Goal: Information Seeking & Learning: Find specific fact

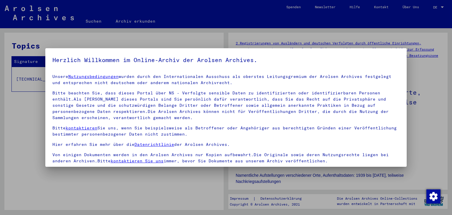
scroll to position [51, 0]
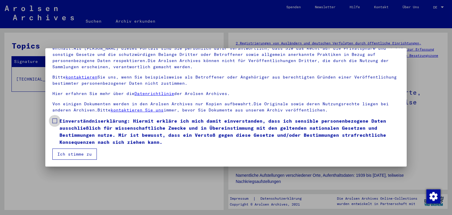
click at [57, 119] on label "Einverständniserklärung: Hiermit erkläre ich mich damit einverstanden, dass ich…" at bounding box center [226, 132] width 348 height 28
click at [76, 152] on button "Ich stimme zu" at bounding box center [74, 154] width 44 height 11
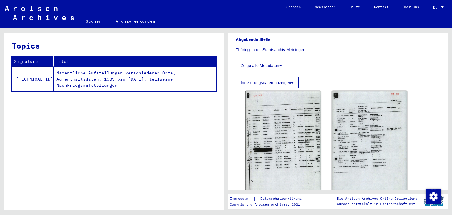
scroll to position [163, 0]
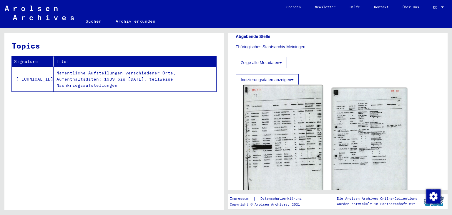
click at [280, 114] on img at bounding box center [284, 141] width 80 height 113
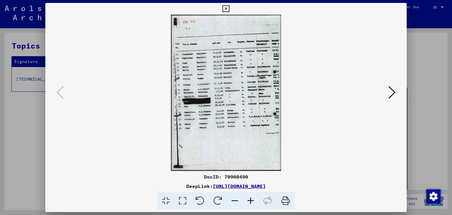
click at [248, 202] on icon at bounding box center [251, 201] width 16 height 18
click at [248, 201] on icon at bounding box center [251, 201] width 16 height 18
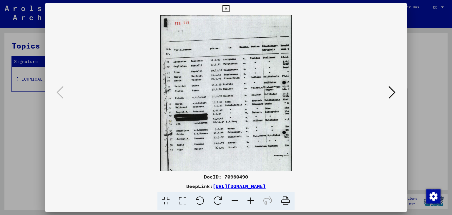
click at [248, 201] on icon at bounding box center [251, 201] width 16 height 18
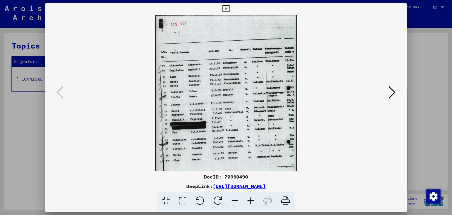
click at [249, 201] on icon at bounding box center [251, 201] width 16 height 18
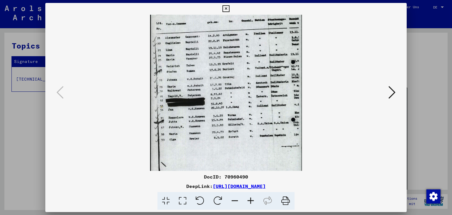
scroll to position [32, 0]
drag, startPoint x: 226, startPoint y: 119, endPoint x: 227, endPoint y: 87, distance: 31.8
click at [227, 87] on img at bounding box center [226, 90] width 152 height 215
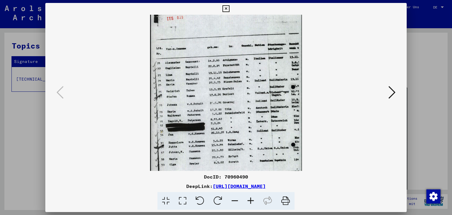
scroll to position [0, 0]
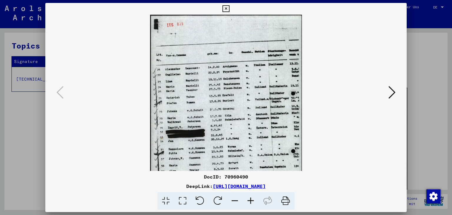
drag, startPoint x: 247, startPoint y: 93, endPoint x: 254, endPoint y: 141, distance: 47.9
click at [254, 141] on img at bounding box center [226, 122] width 152 height 215
click at [390, 97] on icon at bounding box center [392, 92] width 7 height 14
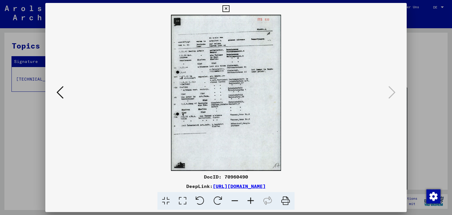
click at [254, 199] on icon at bounding box center [251, 201] width 16 height 18
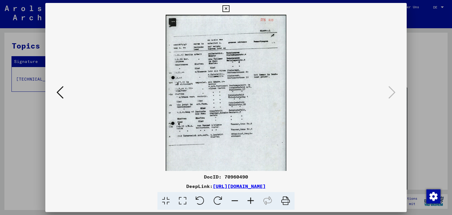
click at [254, 199] on icon at bounding box center [251, 201] width 16 height 18
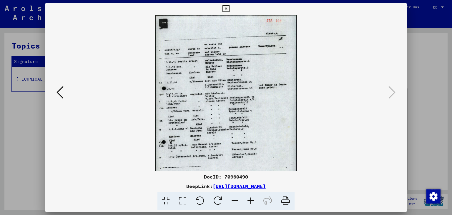
click at [254, 199] on icon at bounding box center [251, 201] width 16 height 18
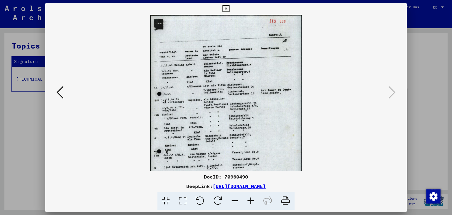
click at [254, 199] on icon at bounding box center [251, 201] width 16 height 18
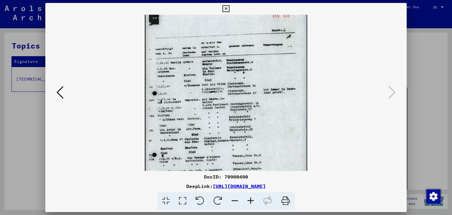
scroll to position [4, 0]
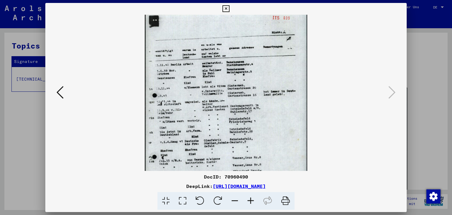
drag, startPoint x: 236, startPoint y: 129, endPoint x: 240, endPoint y: 125, distance: 5.8
click at [241, 125] on img at bounding box center [226, 126] width 162 height 230
click at [229, 7] on icon at bounding box center [226, 8] width 7 height 7
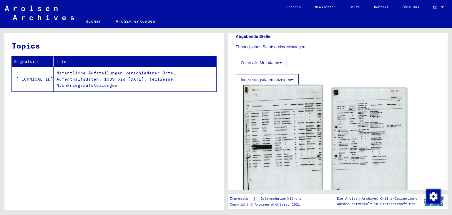
scroll to position [228, 0]
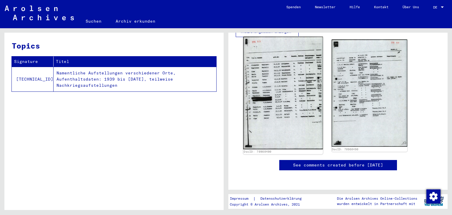
click at [298, 82] on img at bounding box center [284, 93] width 80 height 113
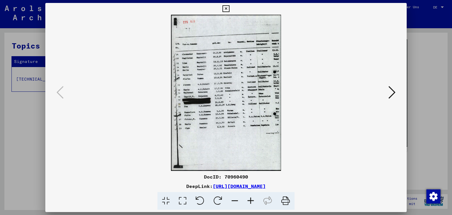
click at [250, 204] on icon at bounding box center [251, 201] width 16 height 18
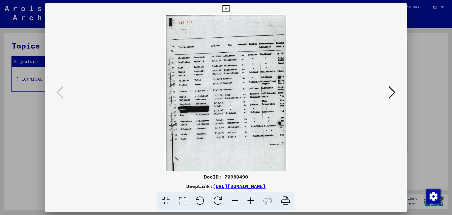
click at [250, 204] on icon at bounding box center [251, 201] width 16 height 18
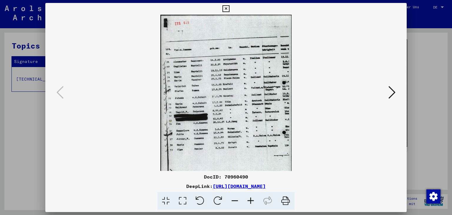
click at [250, 204] on icon at bounding box center [251, 201] width 16 height 18
click at [250, 203] on icon at bounding box center [251, 201] width 16 height 18
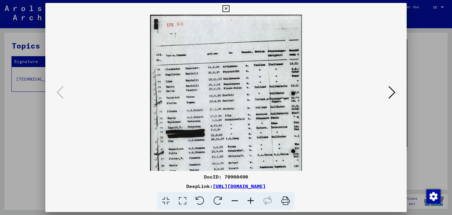
click at [250, 203] on icon at bounding box center [251, 201] width 16 height 18
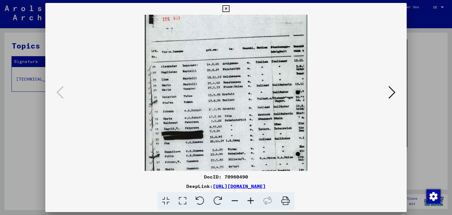
scroll to position [7, 0]
drag, startPoint x: 244, startPoint y: 116, endPoint x: 219, endPoint y: 110, distance: 25.7
click at [219, 110] on img at bounding box center [226, 123] width 162 height 230
click at [231, 9] on button at bounding box center [226, 9] width 10 height 12
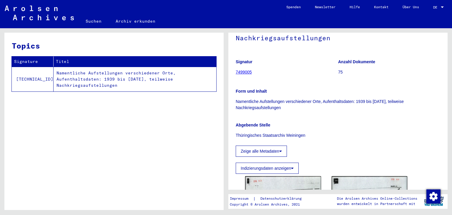
scroll to position [130, 0]
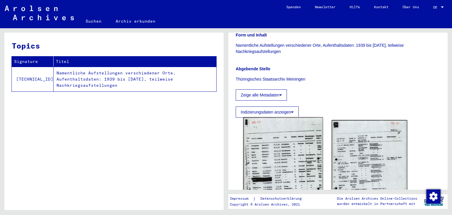
click at [297, 146] on img at bounding box center [284, 174] width 80 height 113
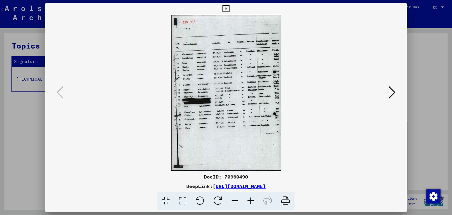
click at [229, 7] on icon at bounding box center [226, 8] width 7 height 7
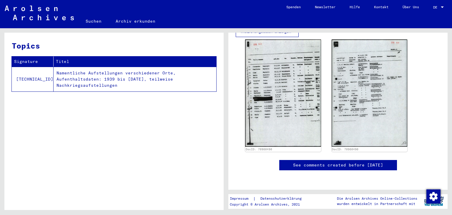
scroll to position [397, 0]
click at [450, 151] on div "2 Registrierungen von Ausländern und deutschen Verfolgten durch öffentliche Ein…" at bounding box center [339, 119] width 226 height 182
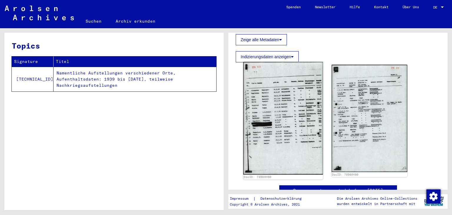
scroll to position [325, 0]
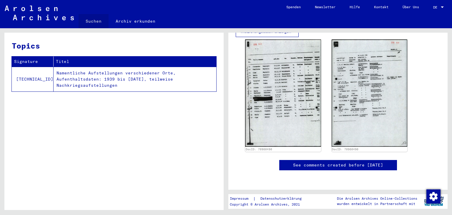
click at [96, 21] on link "Suchen" at bounding box center [94, 21] width 30 height 14
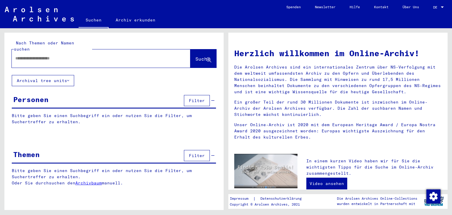
click at [79, 55] on input "text" at bounding box center [94, 58] width 158 height 6
paste input "**********"
type input "**********"
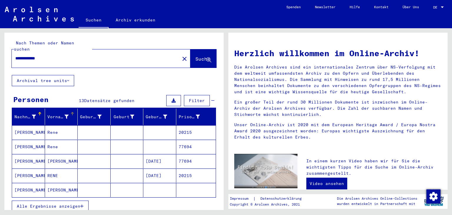
click at [48, 115] on div "Vorname" at bounding box center [62, 116] width 30 height 9
click at [54, 125] on mat-cell "Rene" at bounding box center [61, 132] width 33 height 14
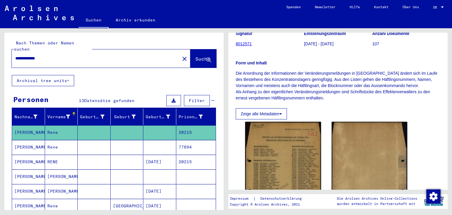
scroll to position [163, 0]
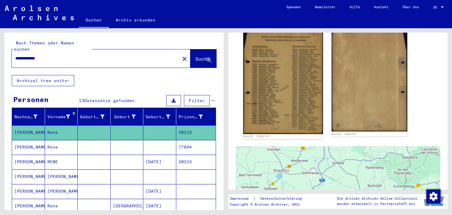
click at [294, 97] on img at bounding box center [284, 77] width 80 height 113
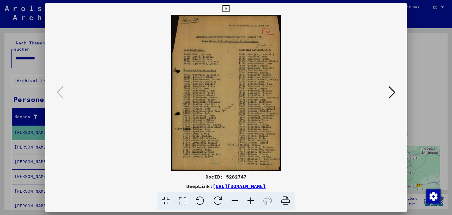
click at [249, 204] on icon at bounding box center [251, 201] width 16 height 18
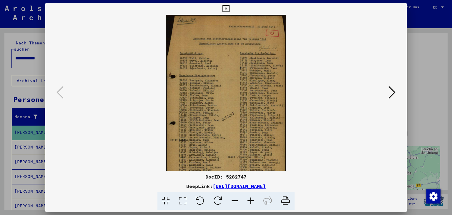
click at [249, 204] on icon at bounding box center [251, 201] width 16 height 18
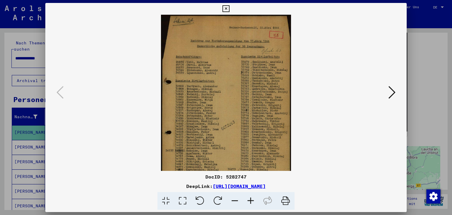
click at [249, 204] on icon at bounding box center [251, 201] width 16 height 18
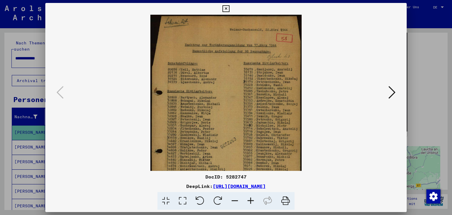
click at [249, 204] on icon at bounding box center [251, 201] width 16 height 18
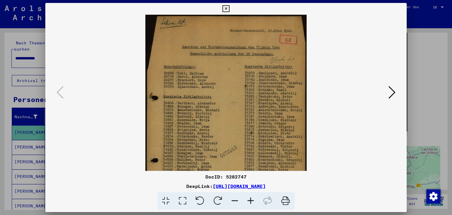
click at [249, 204] on icon at bounding box center [251, 201] width 16 height 18
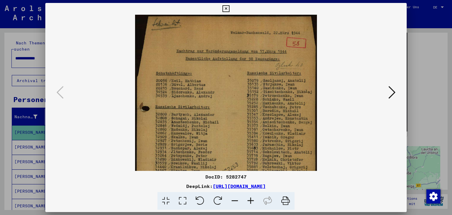
click at [249, 204] on icon at bounding box center [251, 201] width 16 height 18
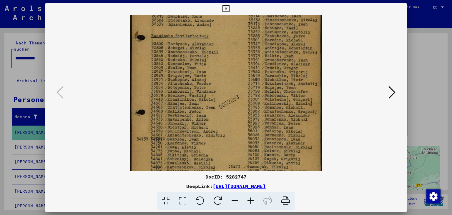
drag, startPoint x: 269, startPoint y: 124, endPoint x: 256, endPoint y: 48, distance: 77.3
click at [256, 48] on img at bounding box center [226, 75] width 192 height 274
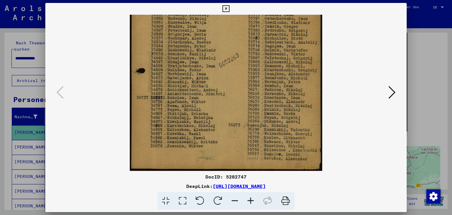
drag, startPoint x: 256, startPoint y: 69, endPoint x: 255, endPoint y: 19, distance: 49.8
click at [255, 19] on img at bounding box center [226, 34] width 192 height 274
click at [396, 87] on icon at bounding box center [392, 92] width 7 height 14
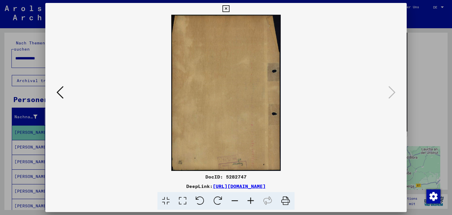
scroll to position [0, 0]
click at [59, 95] on icon at bounding box center [60, 92] width 7 height 14
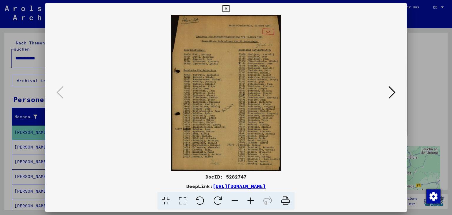
click at [254, 196] on icon at bounding box center [251, 201] width 16 height 18
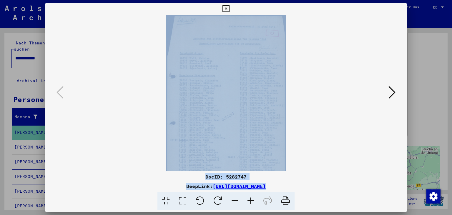
click at [254, 196] on icon at bounding box center [251, 201] width 16 height 18
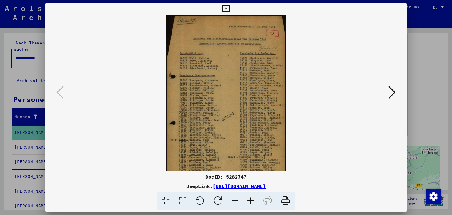
click at [254, 196] on icon at bounding box center [251, 201] width 16 height 18
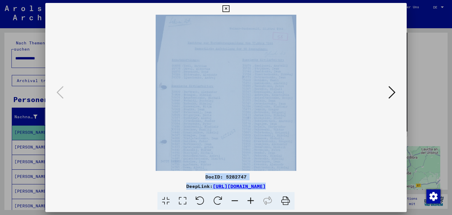
click at [254, 196] on icon at bounding box center [251, 201] width 16 height 18
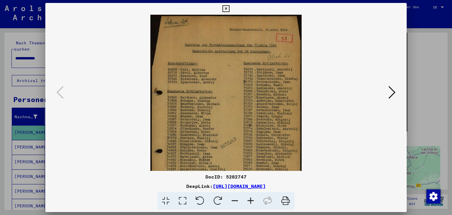
click at [254, 196] on icon at bounding box center [251, 201] width 16 height 18
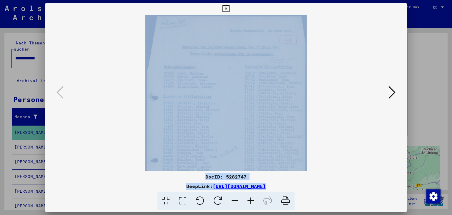
click at [254, 196] on icon at bounding box center [251, 201] width 16 height 18
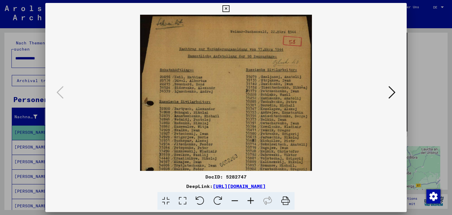
click at [254, 196] on icon at bounding box center [251, 201] width 16 height 18
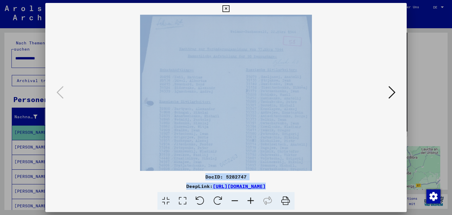
click at [254, 196] on icon at bounding box center [251, 201] width 16 height 18
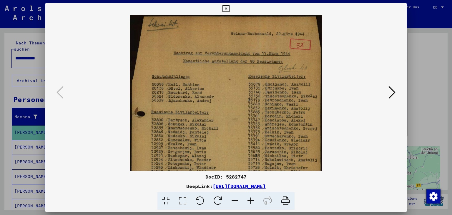
click at [254, 196] on icon at bounding box center [251, 201] width 16 height 18
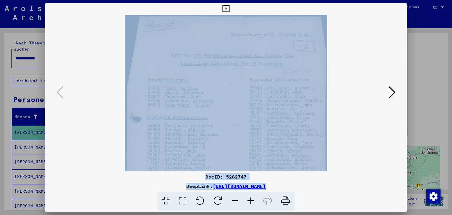
click at [254, 196] on icon at bounding box center [251, 201] width 16 height 18
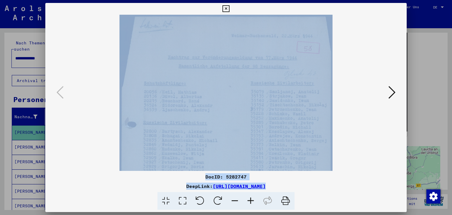
drag, startPoint x: 193, startPoint y: 111, endPoint x: 207, endPoint y: 128, distance: 22.1
click at [207, 128] on img at bounding box center [226, 167] width 213 height 304
click at [229, 6] on icon at bounding box center [226, 8] width 7 height 7
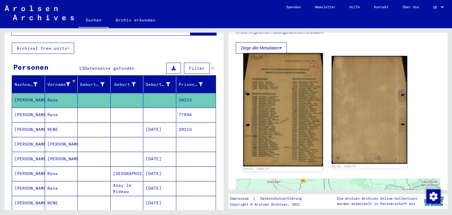
scroll to position [130, 0]
click at [270, 125] on img at bounding box center [284, 109] width 80 height 113
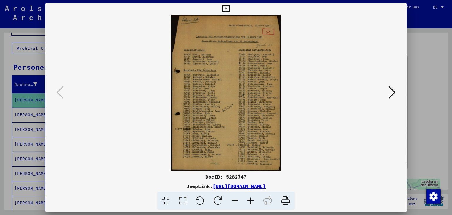
drag, startPoint x: 401, startPoint y: 10, endPoint x: 378, endPoint y: 19, distance: 25.1
click at [229, 11] on icon at bounding box center [226, 8] width 7 height 7
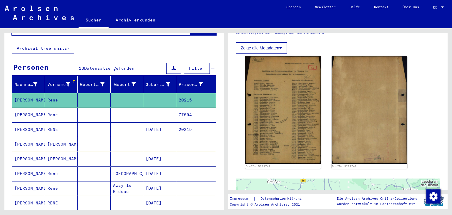
click at [168, 108] on mat-cell at bounding box center [159, 115] width 33 height 14
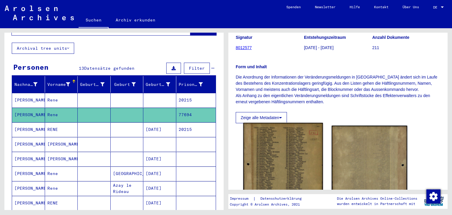
scroll to position [65, 0]
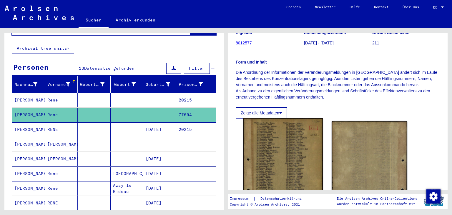
click at [294, 155] on img at bounding box center [284, 174] width 80 height 112
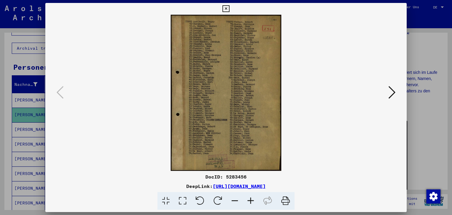
click at [253, 199] on icon at bounding box center [251, 201] width 16 height 18
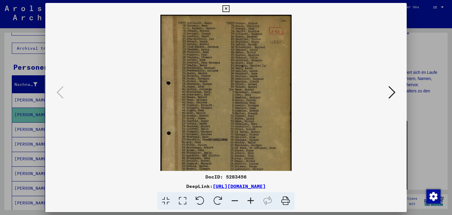
click at [253, 199] on icon at bounding box center [251, 201] width 16 height 18
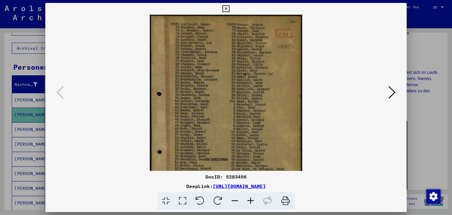
click at [252, 199] on icon at bounding box center [251, 201] width 16 height 18
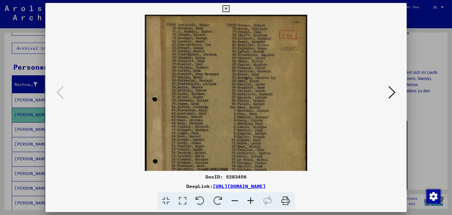
click at [252, 199] on icon at bounding box center [251, 201] width 16 height 18
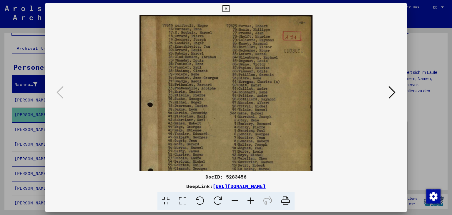
click at [252, 198] on icon at bounding box center [251, 201] width 16 height 18
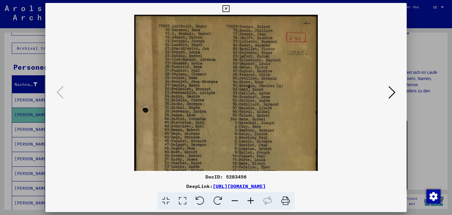
click at [251, 198] on icon at bounding box center [251, 201] width 16 height 18
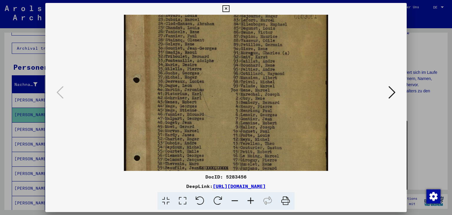
drag, startPoint x: 215, startPoint y: 124, endPoint x: 211, endPoint y: 83, distance: 41.2
click at [211, 83] on img at bounding box center [226, 118] width 204 height 289
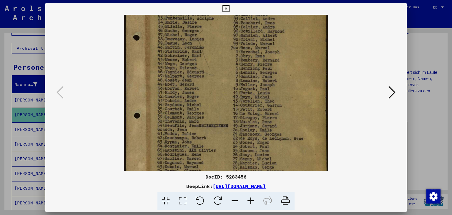
drag, startPoint x: 241, startPoint y: 122, endPoint x: 240, endPoint y: 80, distance: 42.4
click at [240, 80] on img at bounding box center [226, 75] width 204 height 289
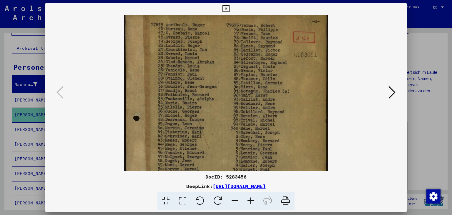
scroll to position [2, 0]
drag, startPoint x: 252, startPoint y: 126, endPoint x: 253, endPoint y: 192, distance: 66.0
click at [253, 192] on div "DocID: 5283456 DeepLink: [URL][DOMAIN_NAME]" at bounding box center [226, 106] width 362 height 207
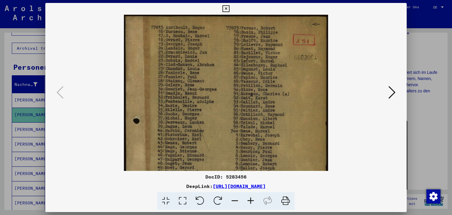
drag, startPoint x: 241, startPoint y: 94, endPoint x: 251, endPoint y: 121, distance: 29.2
click at [251, 121] on img at bounding box center [226, 159] width 204 height 289
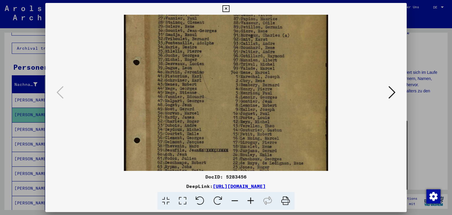
drag, startPoint x: 218, startPoint y: 123, endPoint x: 204, endPoint y: 64, distance: 60.2
click at [204, 64] on img at bounding box center [226, 100] width 204 height 289
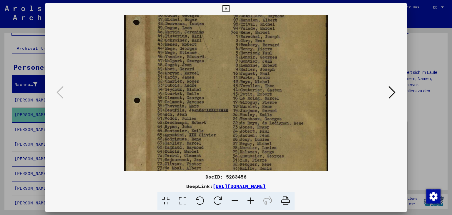
drag, startPoint x: 278, startPoint y: 130, endPoint x: 268, endPoint y: 105, distance: 26.5
click at [267, 93] on img at bounding box center [226, 60] width 204 height 289
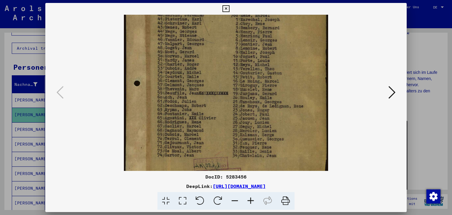
scroll to position [120, 0]
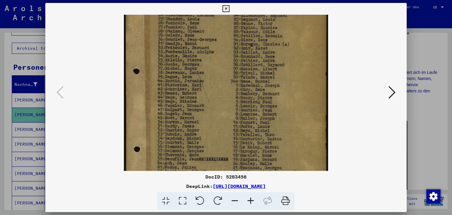
drag, startPoint x: 279, startPoint y: 135, endPoint x: 289, endPoint y: 184, distance: 50.0
click at [289, 184] on div "DocID: 5283456 DeepLink: [URL][DOMAIN_NAME]" at bounding box center [226, 106] width 362 height 207
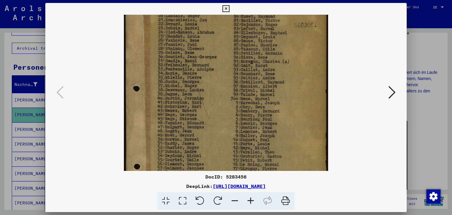
scroll to position [32, 0]
drag, startPoint x: 250, startPoint y: 87, endPoint x: 254, endPoint y: 104, distance: 18.0
click at [254, 104] on img at bounding box center [226, 127] width 204 height 289
click at [229, 11] on icon at bounding box center [226, 8] width 7 height 7
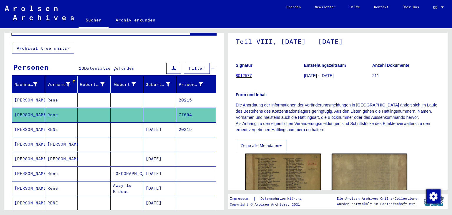
scroll to position [130, 0]
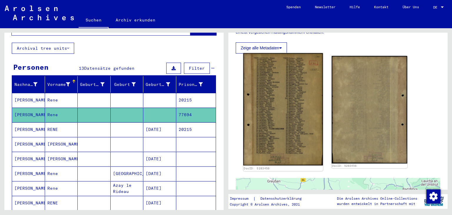
click at [293, 110] on img at bounding box center [284, 109] width 80 height 112
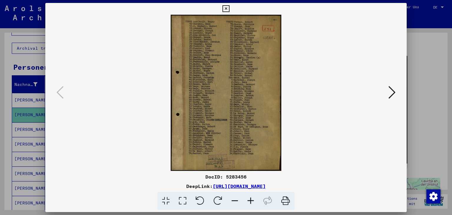
click at [229, 7] on icon at bounding box center [226, 8] width 7 height 7
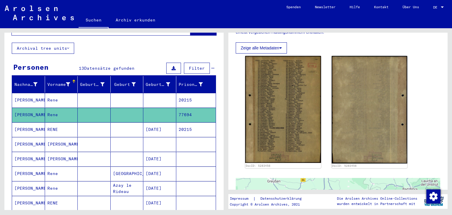
click at [122, 127] on mat-cell at bounding box center [127, 130] width 33 height 14
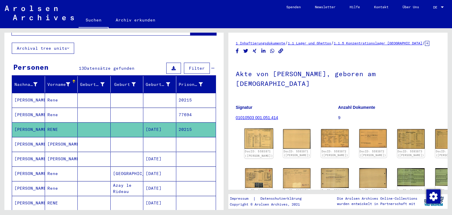
click at [259, 129] on img at bounding box center [259, 139] width 29 height 21
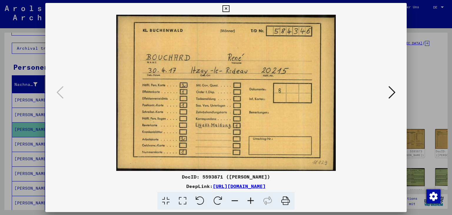
click at [391, 99] on icon at bounding box center [392, 92] width 7 height 14
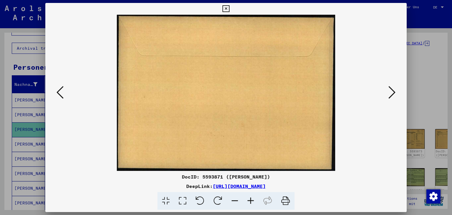
click at [391, 99] on icon at bounding box center [392, 92] width 7 height 14
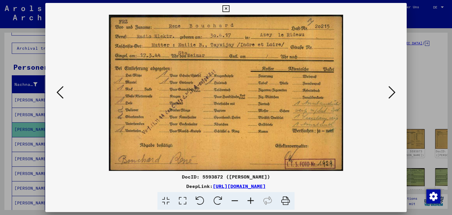
click at [391, 99] on icon at bounding box center [392, 92] width 7 height 14
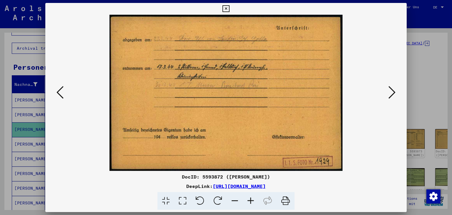
click at [391, 99] on icon at bounding box center [392, 92] width 7 height 14
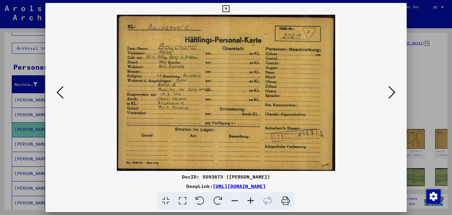
click at [229, 7] on icon at bounding box center [226, 8] width 7 height 7
